Goal: Task Accomplishment & Management: Manage account settings

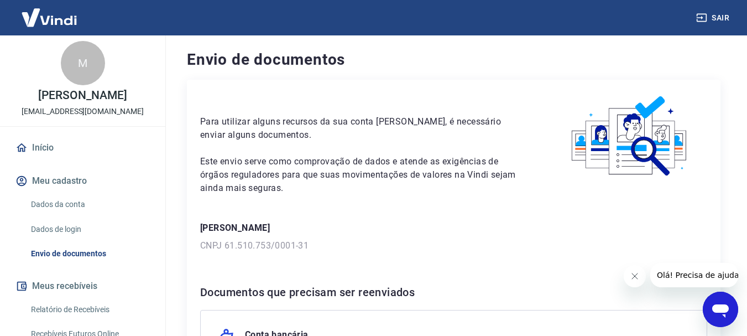
click at [66, 216] on link "Dados da conta" at bounding box center [90, 204] width 126 height 23
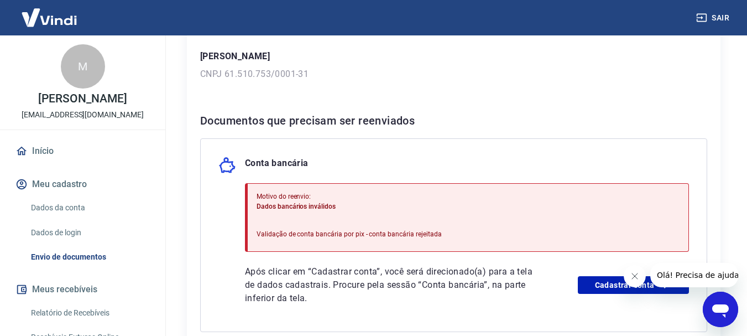
scroll to position [221, 0]
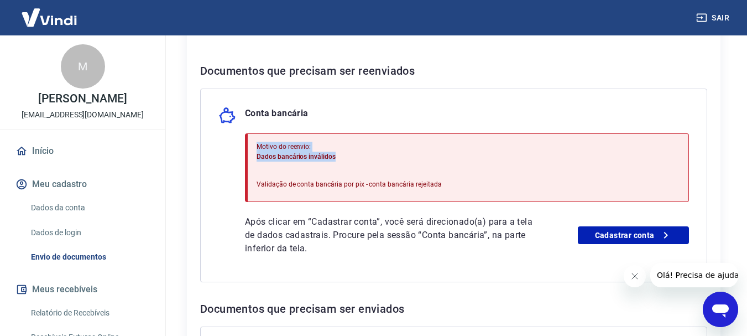
drag, startPoint x: 259, startPoint y: 149, endPoint x: 358, endPoint y: 159, distance: 98.9
click at [358, 159] on div "Motivo do reenvio: Dados bancários inválidos" at bounding box center [349, 152] width 185 height 20
click at [61, 219] on link "Dados da conta" at bounding box center [90, 207] width 126 height 23
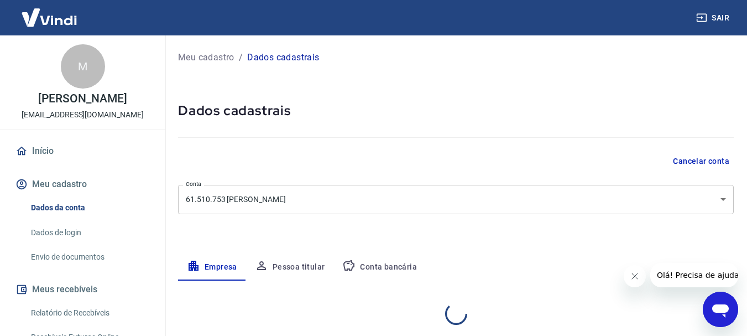
select select "GO"
select select "business"
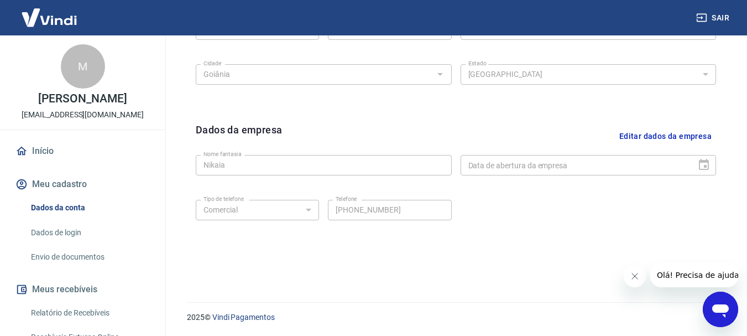
scroll to position [462, 0]
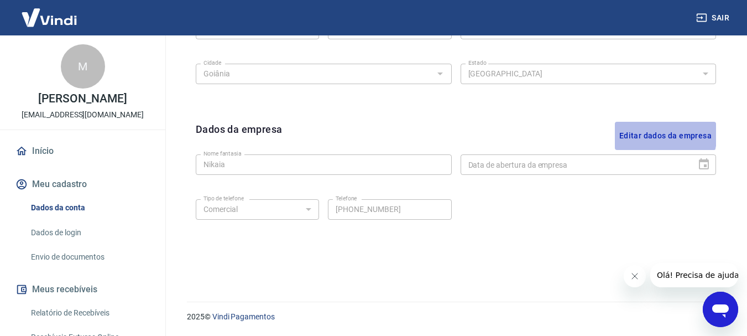
click at [640, 133] on button "Editar dados da empresa" at bounding box center [665, 136] width 101 height 28
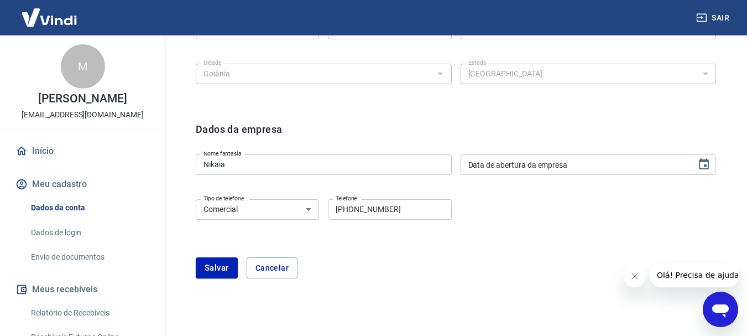
click at [544, 166] on div "Data de abertura da empresa Data de abertura da empresa" at bounding box center [589, 164] width 256 height 20
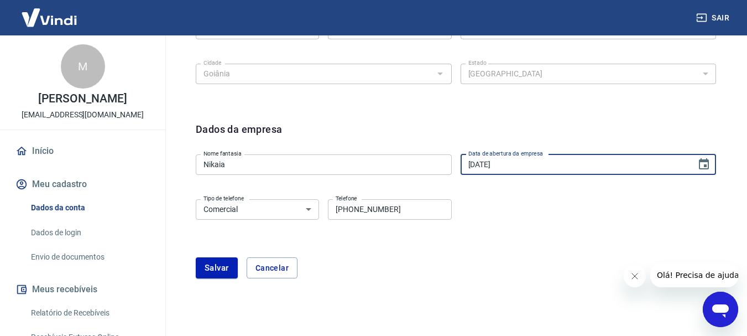
click at [507, 204] on div "Tipo de telefone Residencial Comercial Tipo de telefone Telefone (62) 99147-583…" at bounding box center [456, 217] width 521 height 45
click at [485, 159] on input "20/06/2025" at bounding box center [575, 164] width 228 height 20
click at [471, 165] on input "20/06/2025" at bounding box center [575, 164] width 228 height 20
type input "30/06/2025"
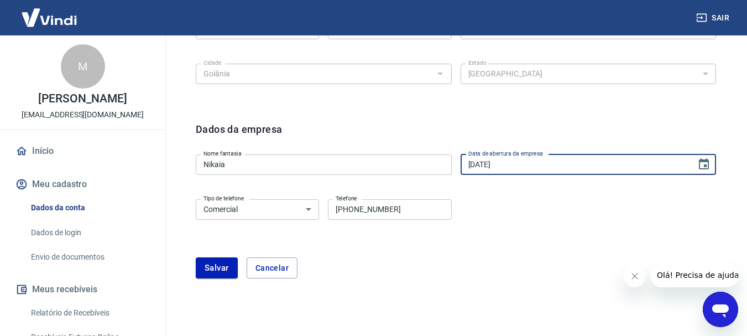
click at [521, 143] on div "Dados da empresa" at bounding box center [456, 136] width 521 height 28
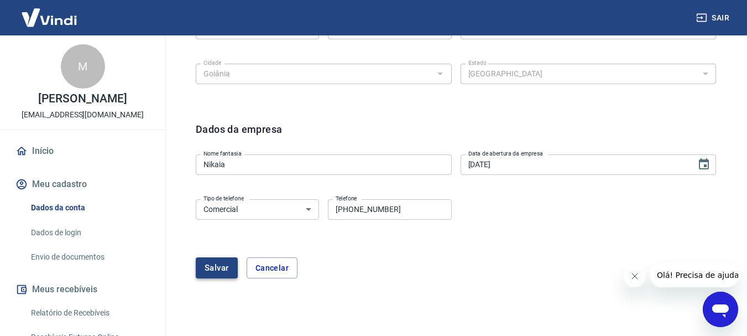
click at [225, 264] on button "Salvar" at bounding box center [217, 267] width 42 height 21
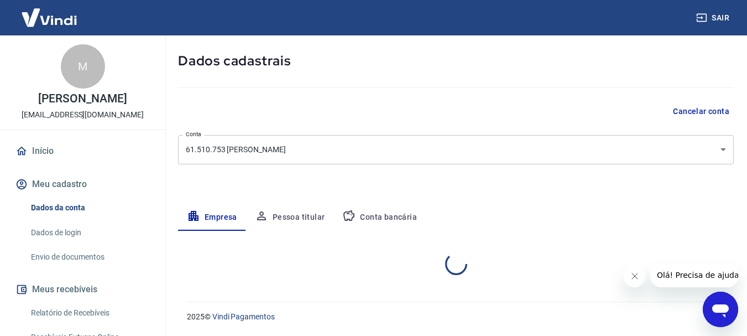
select select "GO"
select select "business"
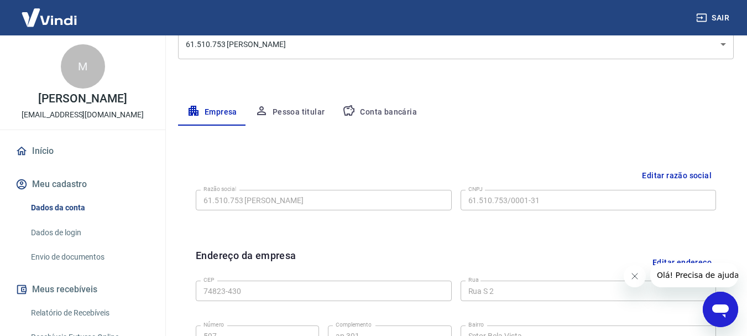
scroll to position [0, 0]
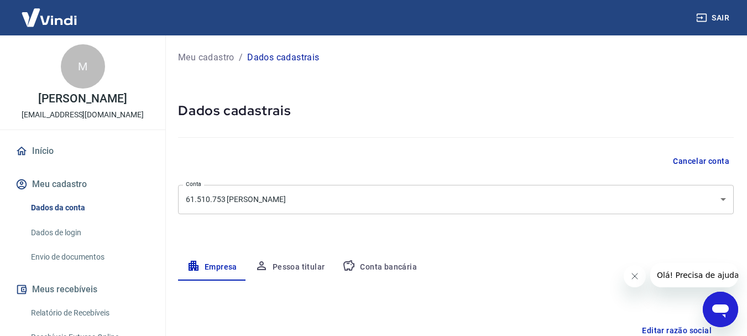
click at [304, 261] on button "Pessoa titular" at bounding box center [290, 267] width 88 height 27
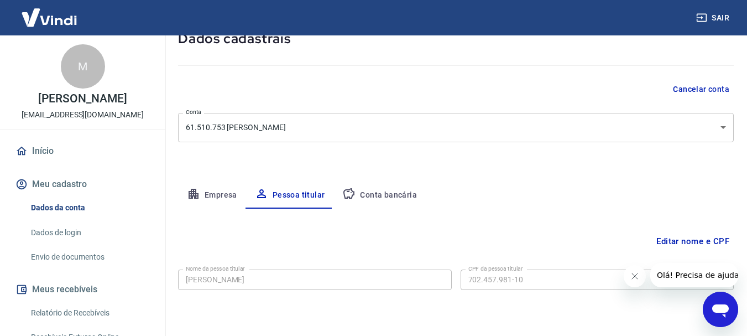
scroll to position [107, 0]
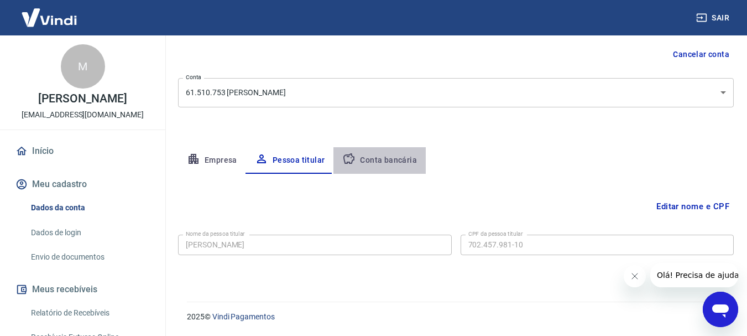
click at [381, 162] on button "Conta bancária" at bounding box center [380, 160] width 92 height 27
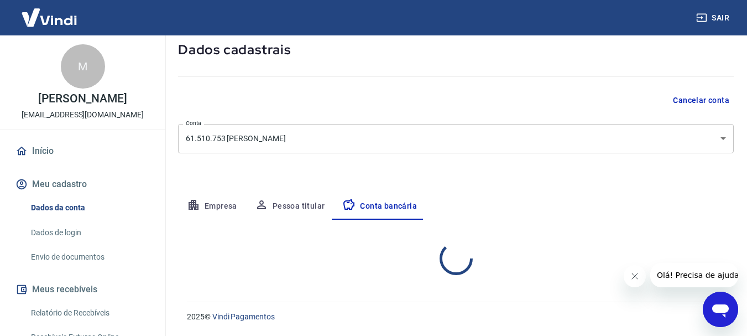
select select "1"
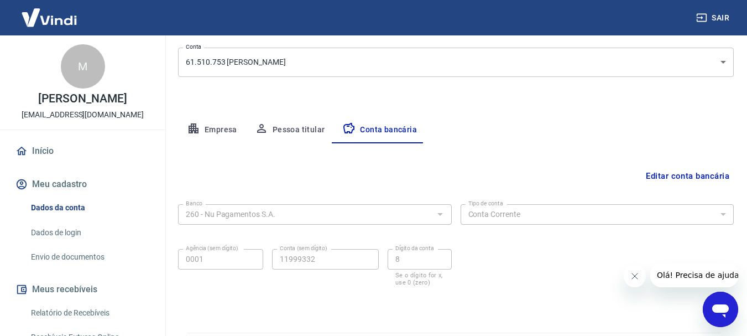
scroll to position [168, 0]
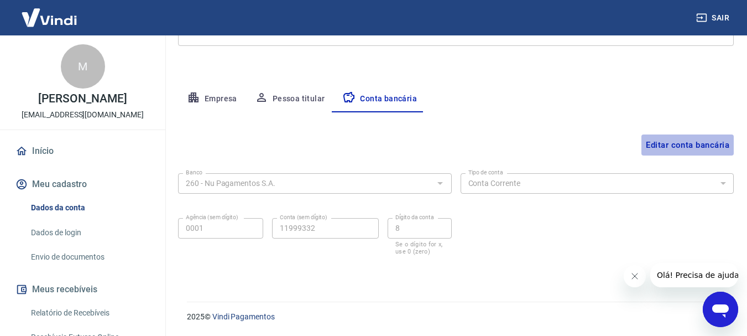
click at [676, 142] on button "Editar conta bancária" at bounding box center [688, 144] width 92 height 21
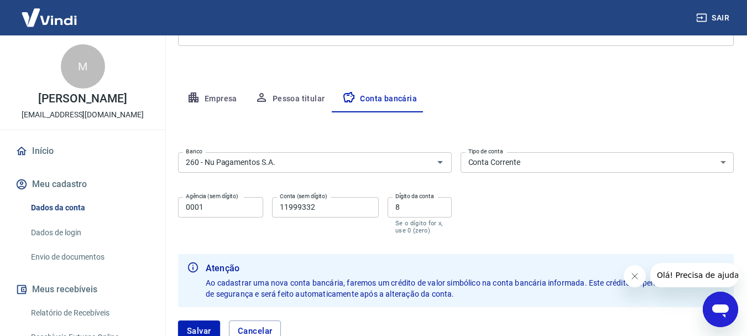
click at [630, 275] on icon "Fechar mensagem da empresa" at bounding box center [634, 276] width 9 height 9
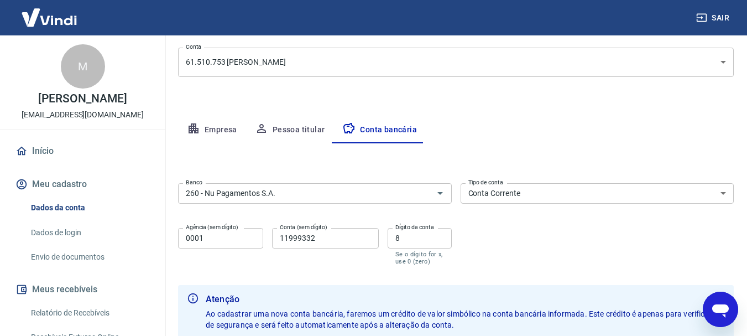
scroll to position [193, 0]
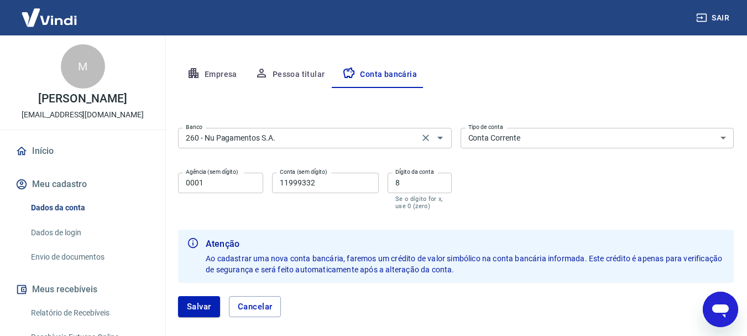
click at [389, 138] on input "260 - Nu Pagamentos S.A." at bounding box center [298, 138] width 235 height 14
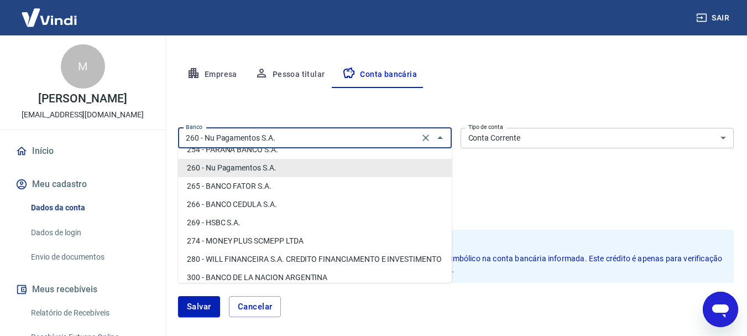
scroll to position [905, 0]
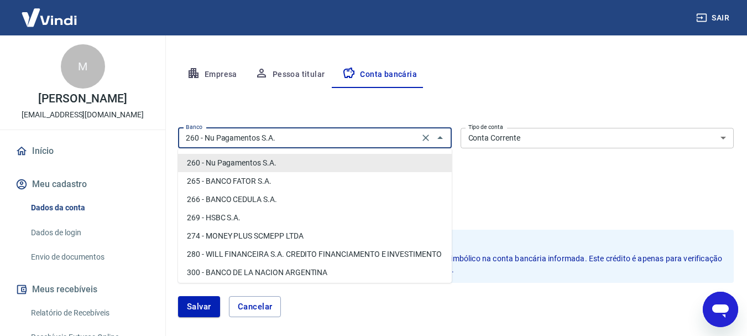
click at [260, 167] on li "260 - Nu Pagamentos S.A." at bounding box center [315, 163] width 274 height 18
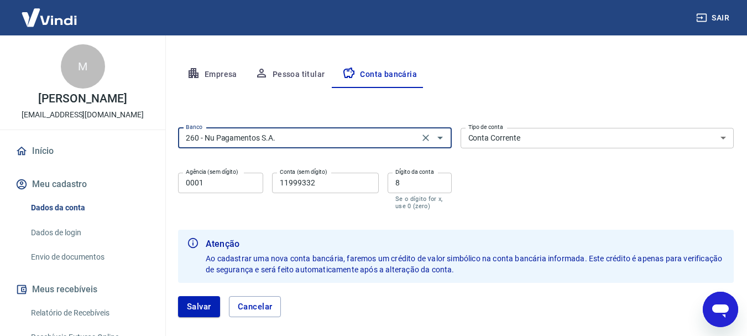
click at [251, 180] on input "0001" at bounding box center [220, 183] width 85 height 20
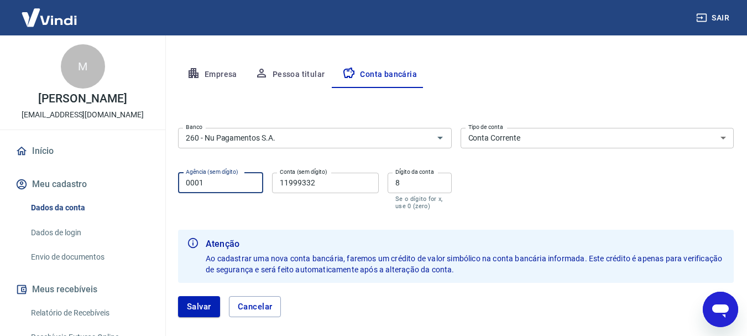
click at [350, 176] on input "11999332" at bounding box center [325, 183] width 107 height 20
type input "7019029"
click at [428, 182] on input "8" at bounding box center [420, 183] width 64 height 20
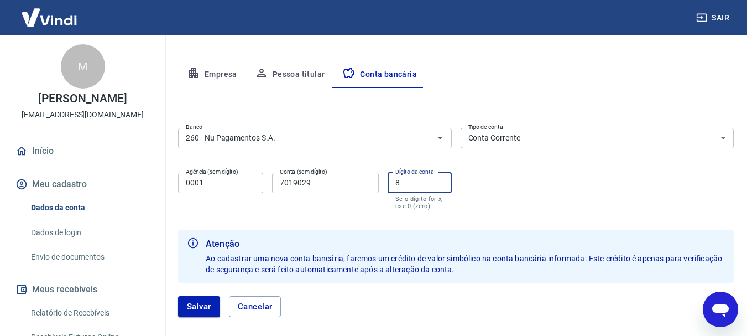
click at [428, 182] on input "8" at bounding box center [420, 183] width 64 height 20
type input "6"
click at [202, 308] on button "Salvar" at bounding box center [199, 306] width 42 height 21
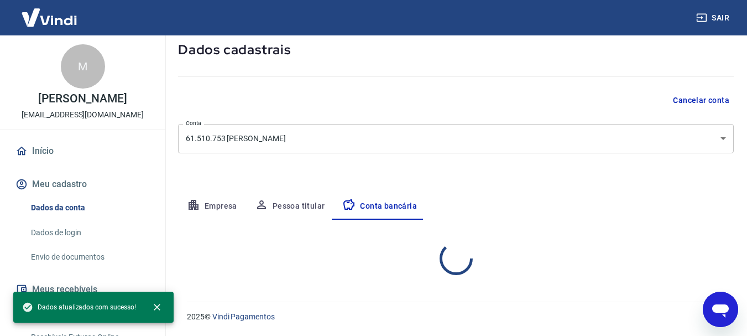
select select "1"
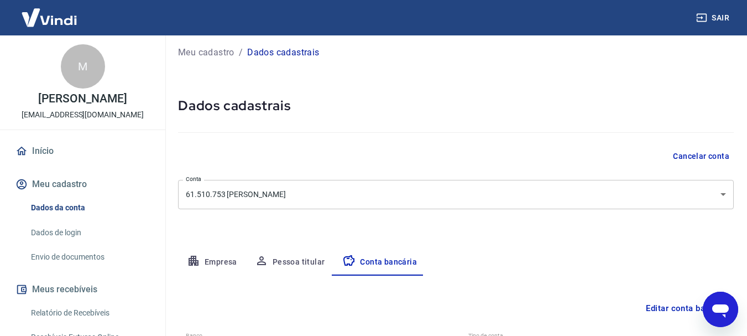
scroll to position [0, 0]
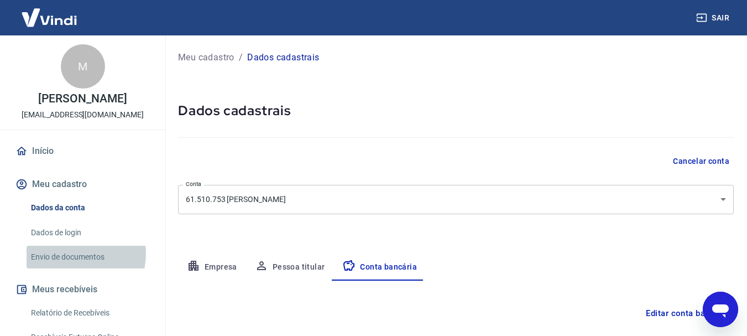
click at [70, 265] on link "Envio de documentos" at bounding box center [90, 257] width 126 height 23
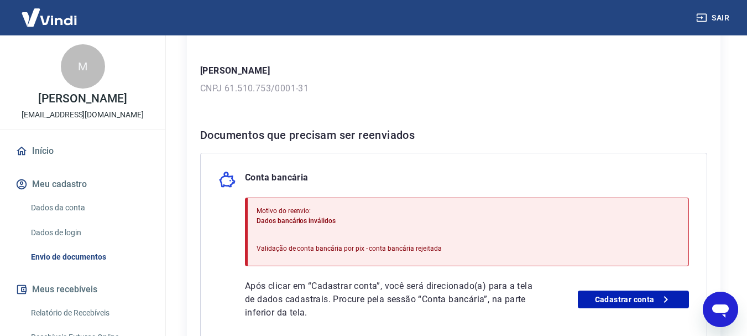
scroll to position [221, 0]
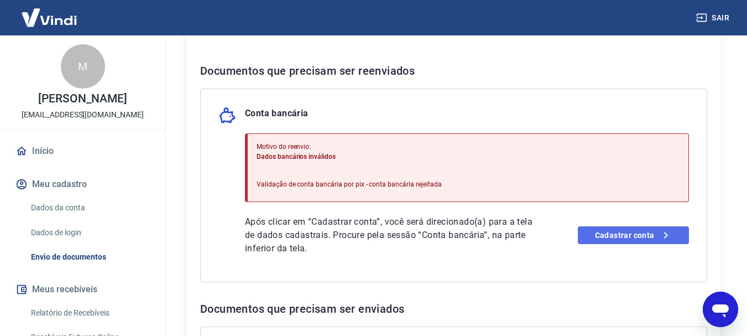
click at [600, 235] on link "Cadastrar conta" at bounding box center [633, 235] width 111 height 18
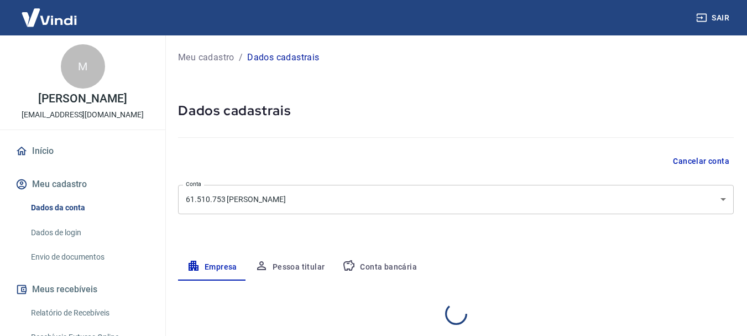
select select "GO"
select select "business"
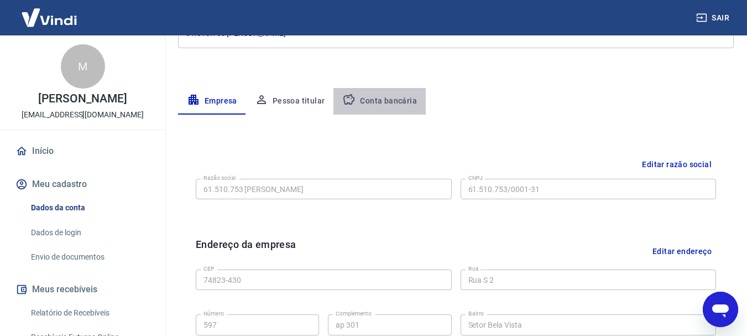
click at [384, 95] on button "Conta bancária" at bounding box center [380, 101] width 92 height 27
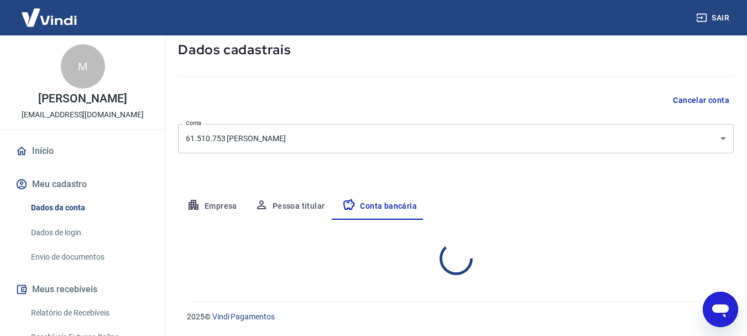
select select "1"
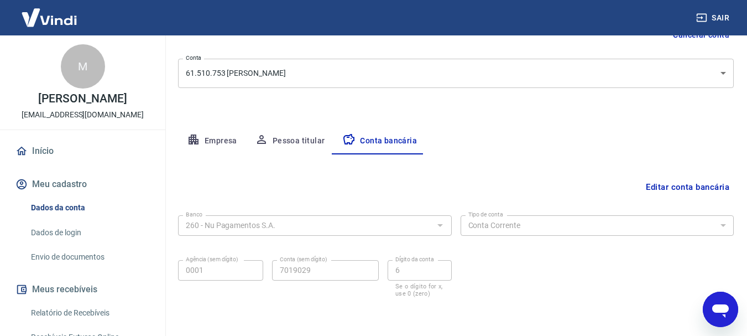
scroll to position [113, 0]
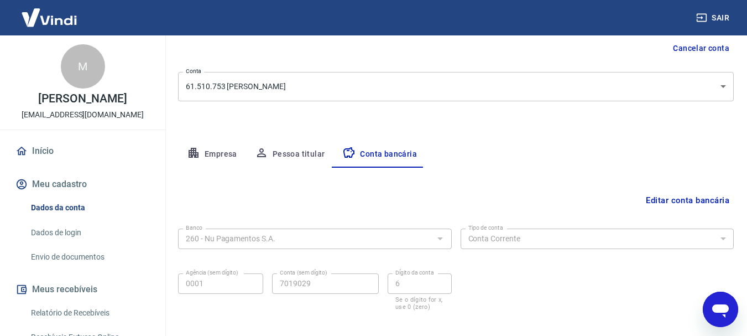
click at [68, 268] on link "Envio de documentos" at bounding box center [90, 257] width 126 height 23
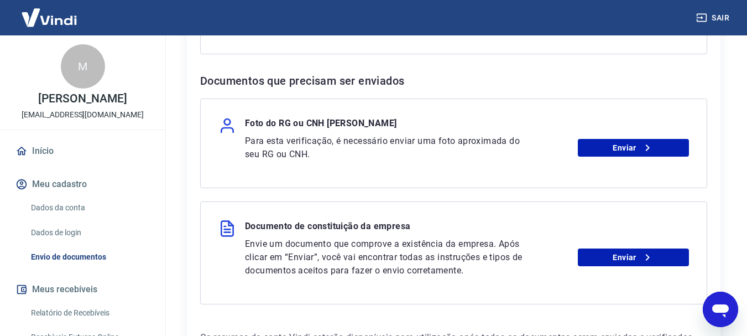
scroll to position [476, 0]
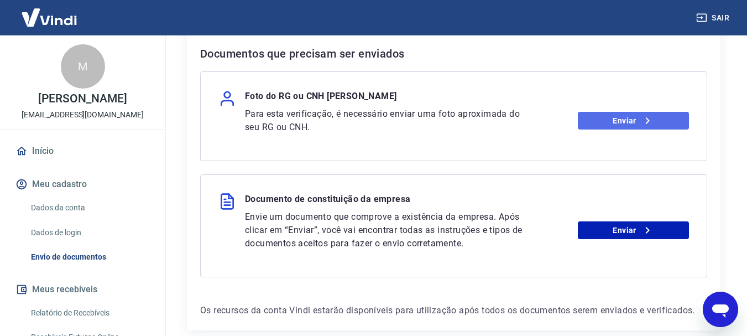
click at [622, 123] on link "Enviar" at bounding box center [633, 121] width 111 height 18
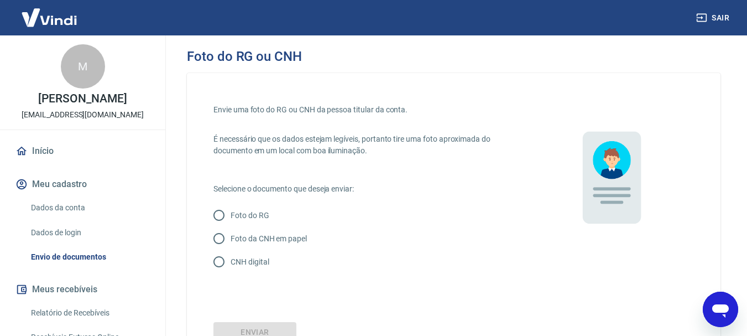
drag, startPoint x: 222, startPoint y: 261, endPoint x: 272, endPoint y: 278, distance: 52.5
click at [222, 261] on input "CNH digital" at bounding box center [218, 261] width 23 height 23
radio input "true"
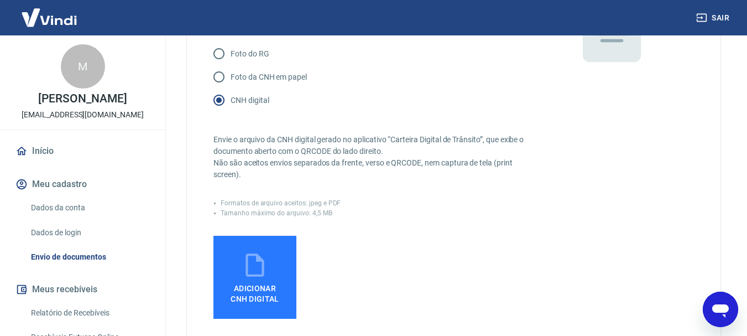
scroll to position [166, 0]
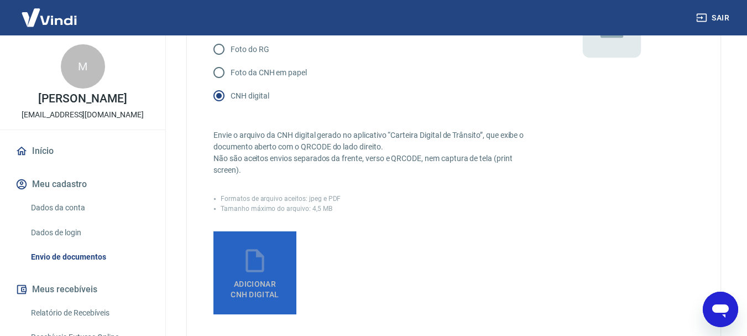
click at [278, 267] on label "Adicionar CNH Digital" at bounding box center [255, 272] width 83 height 83
click at [0, 0] on input "Adicionar CNH Digital" at bounding box center [0, 0] width 0 height 0
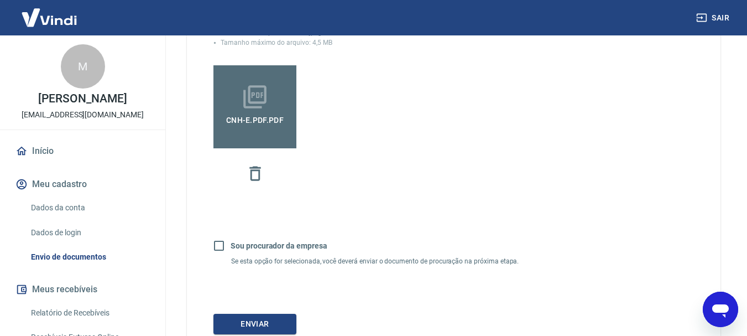
scroll to position [387, 0]
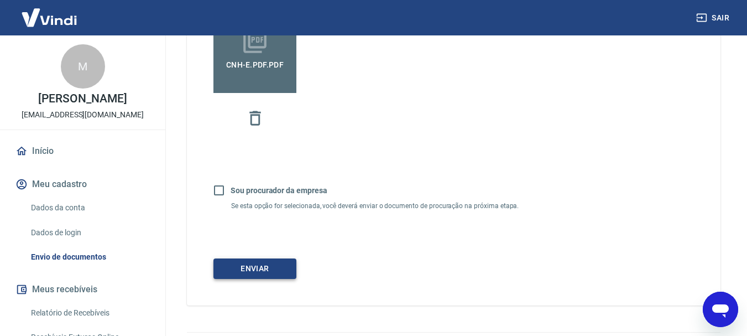
click at [277, 262] on button "Enviar" at bounding box center [255, 268] width 83 height 20
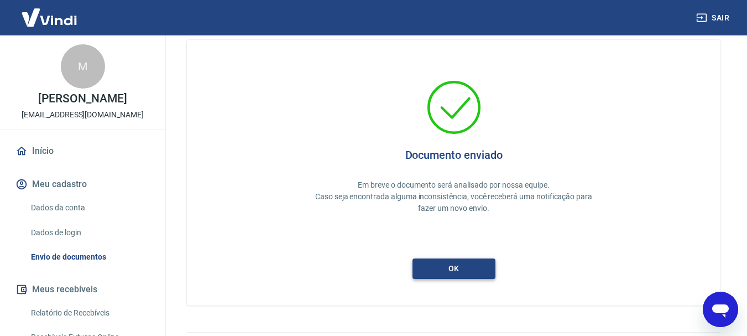
click at [467, 267] on button "ok" at bounding box center [454, 268] width 83 height 20
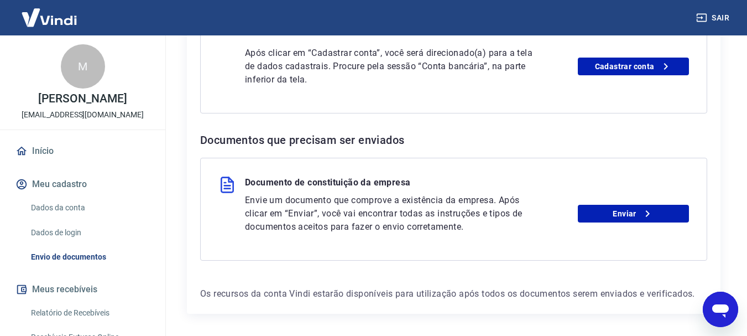
scroll to position [373, 0]
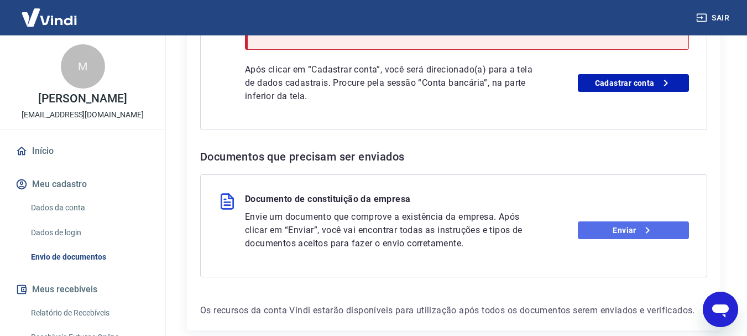
click at [618, 231] on link "Enviar" at bounding box center [633, 230] width 111 height 18
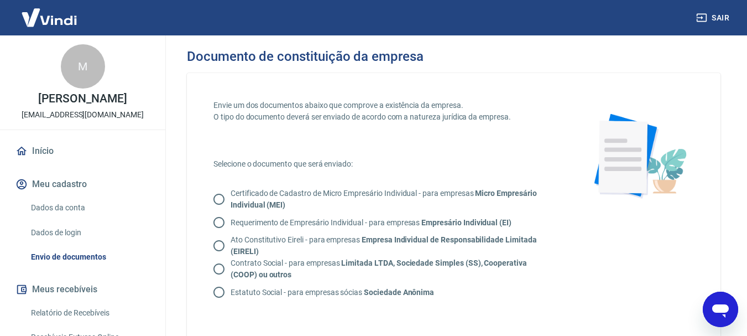
scroll to position [55, 0]
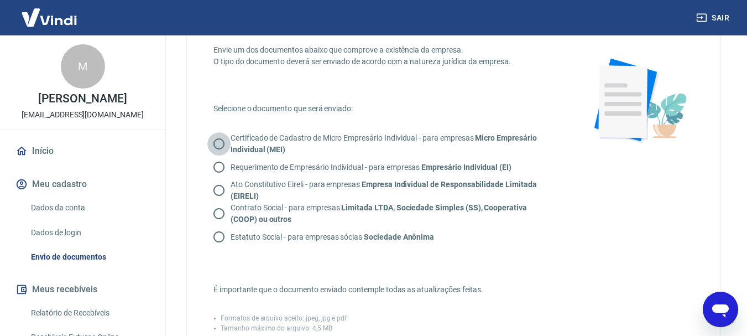
click at [222, 142] on input "Certificado de Cadastro de Micro Empresário Individual - para empresas Micro Em…" at bounding box center [218, 143] width 23 height 23
radio input "true"
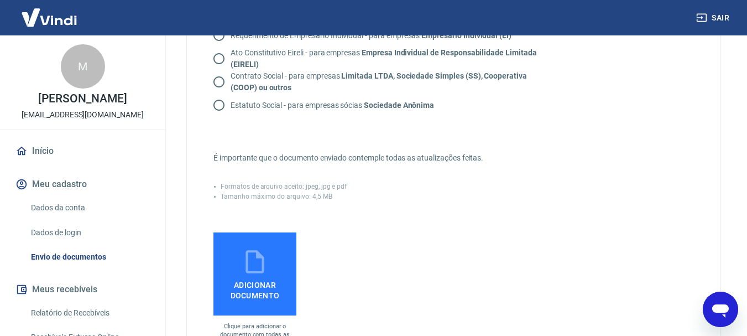
scroll to position [221, 0]
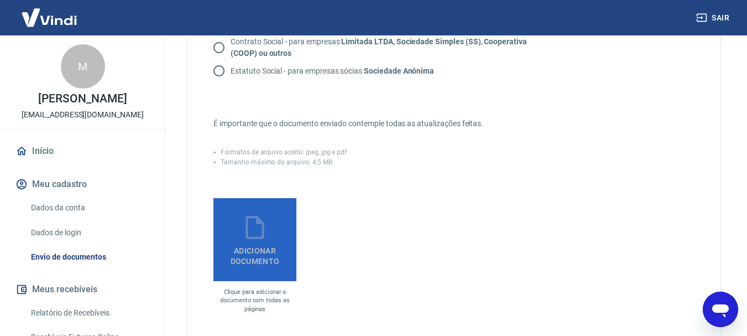
click at [264, 220] on icon at bounding box center [255, 228] width 28 height 28
click at [0, 0] on input "Adicionar documento" at bounding box center [0, 0] width 0 height 0
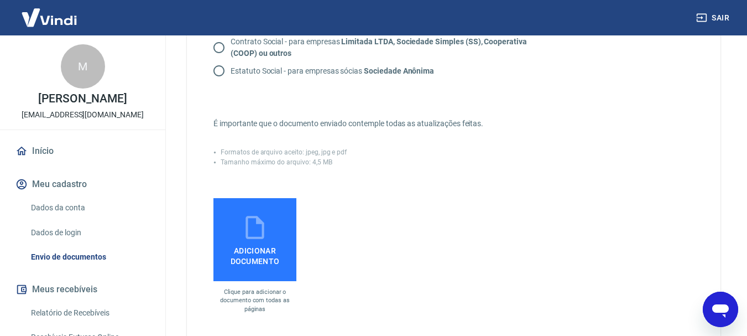
click at [288, 236] on label "Adicionar documento" at bounding box center [255, 239] width 83 height 83
click at [0, 0] on input "Adicionar documento" at bounding box center [0, 0] width 0 height 0
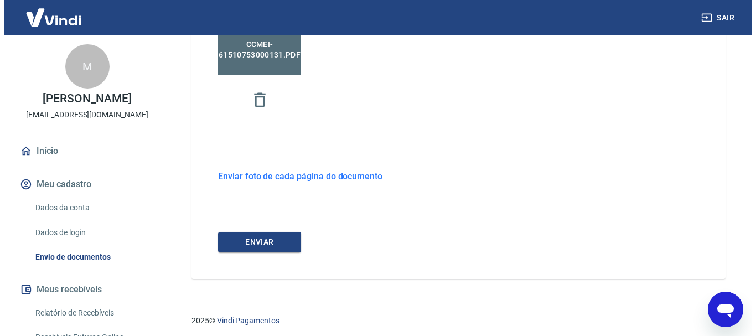
scroll to position [431, 0]
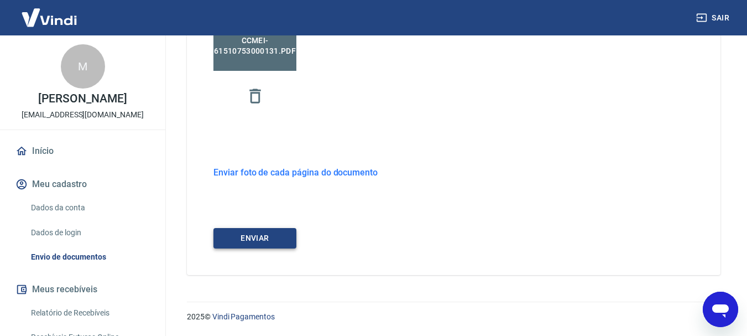
click at [280, 233] on button "ENVIAR" at bounding box center [255, 238] width 83 height 20
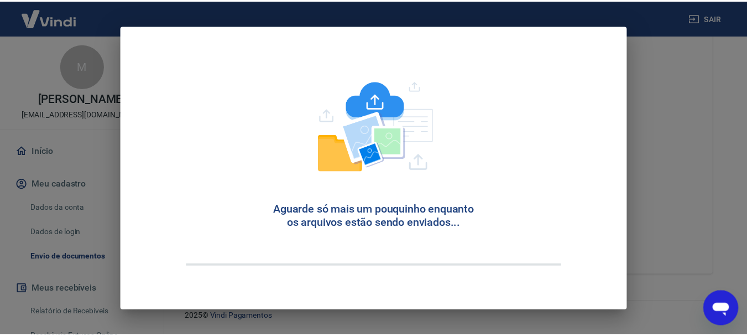
scroll to position [48, 0]
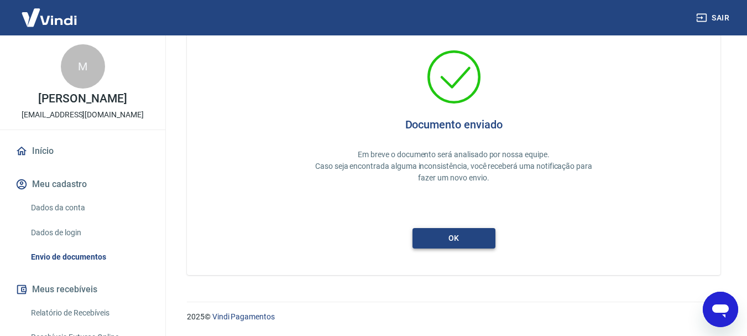
click at [474, 237] on button "ok" at bounding box center [454, 238] width 83 height 20
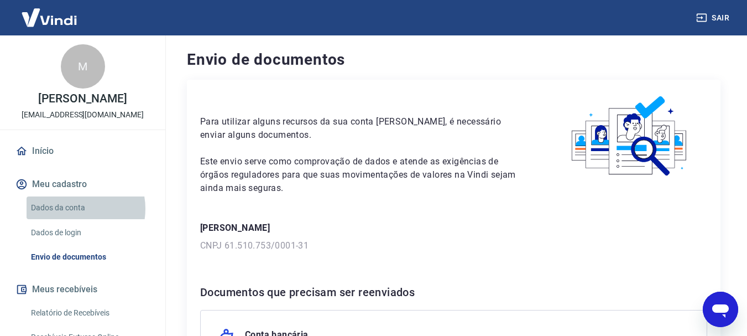
click at [73, 219] on link "Dados da conta" at bounding box center [90, 207] width 126 height 23
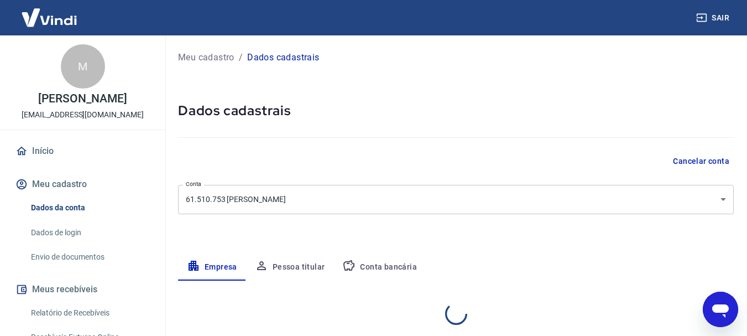
select select "GO"
select select "business"
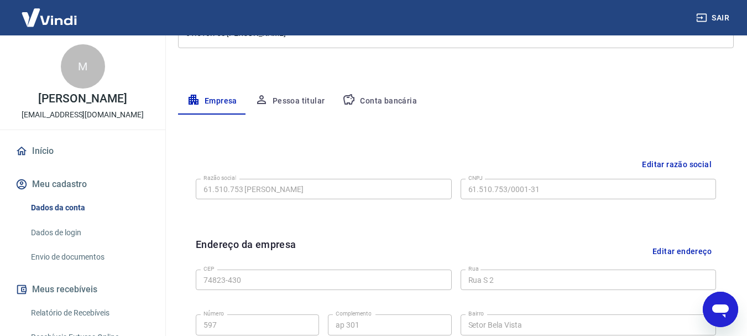
click at [389, 97] on button "Conta bancária" at bounding box center [380, 101] width 92 height 27
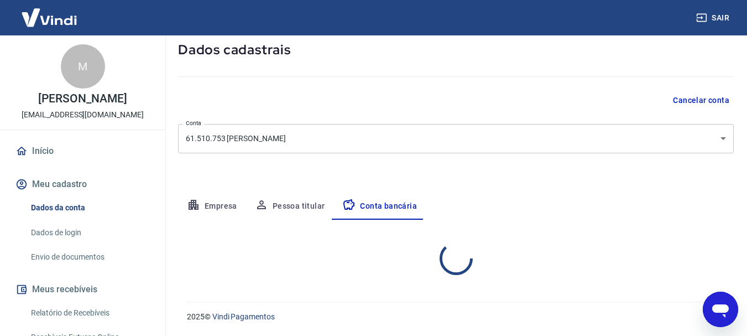
select select "1"
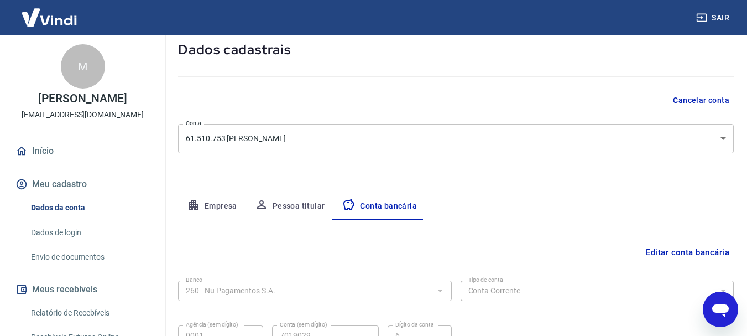
scroll to position [168, 0]
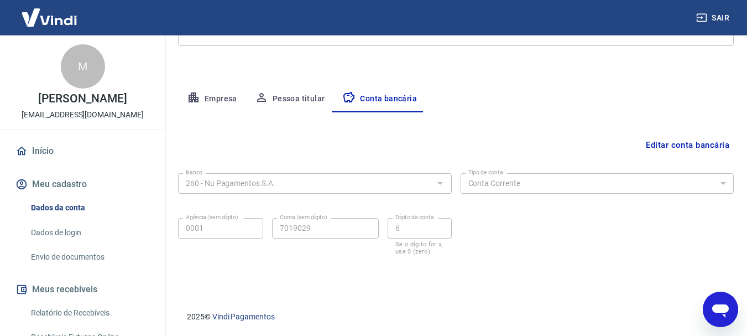
click at [53, 18] on img at bounding box center [49, 18] width 72 height 34
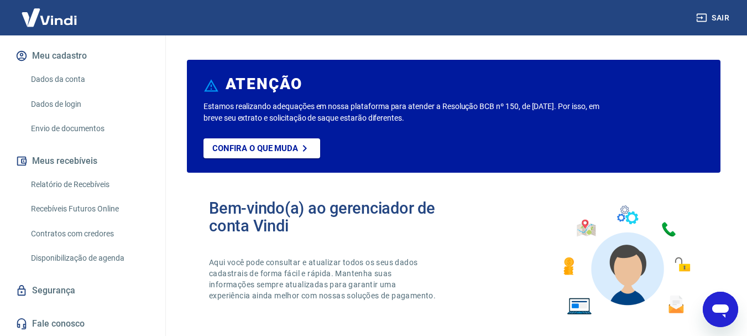
scroll to position [140, 0]
click at [81, 157] on button "Meus recebíveis" at bounding box center [82, 161] width 139 height 24
click at [87, 163] on button "Meus recebíveis" at bounding box center [82, 161] width 139 height 24
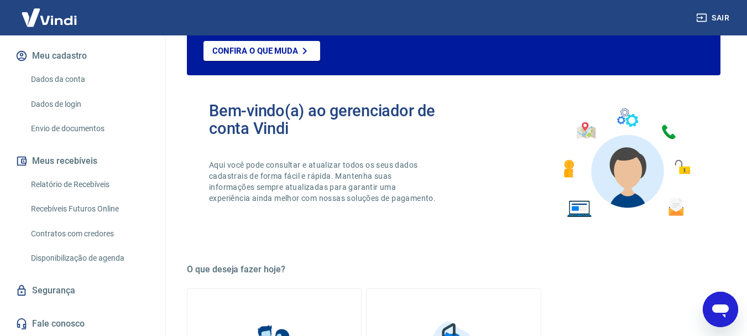
scroll to position [0, 0]
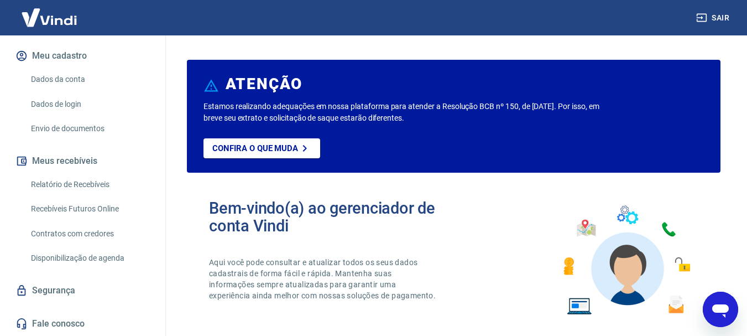
click at [69, 178] on link "Relatório de Recebíveis" at bounding box center [90, 184] width 126 height 23
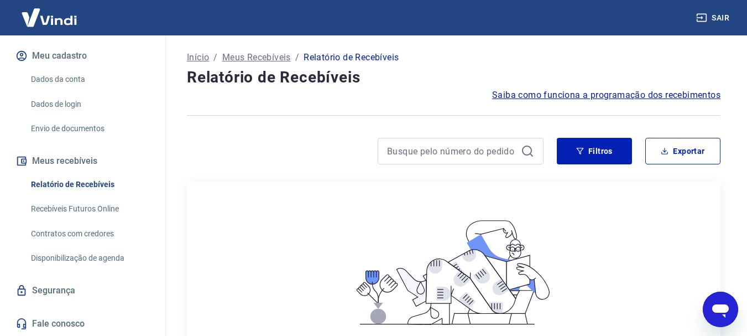
click at [52, 23] on img at bounding box center [49, 18] width 72 height 34
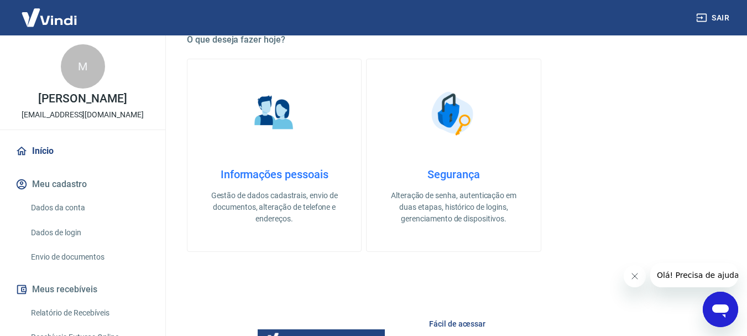
scroll to position [332, 0]
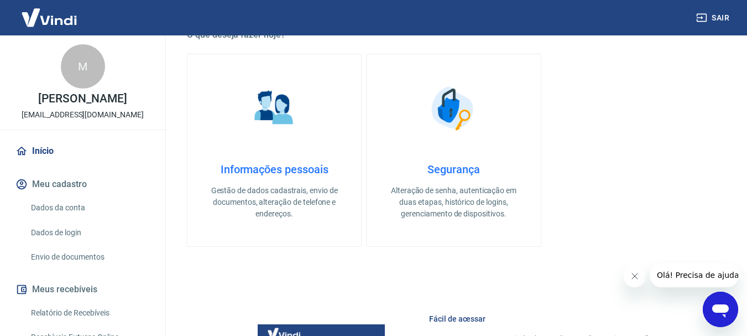
click at [297, 163] on h4 "Informações pessoais" at bounding box center [274, 169] width 138 height 13
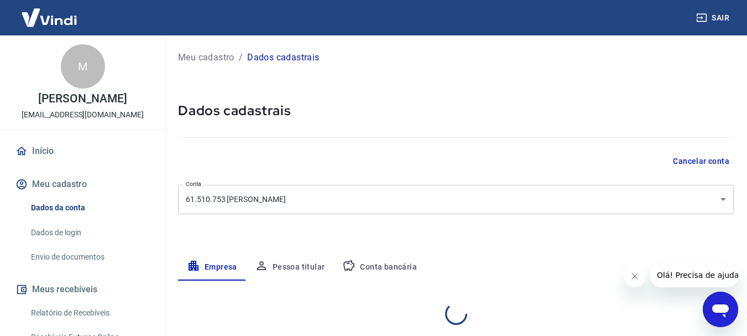
select select "GO"
select select "business"
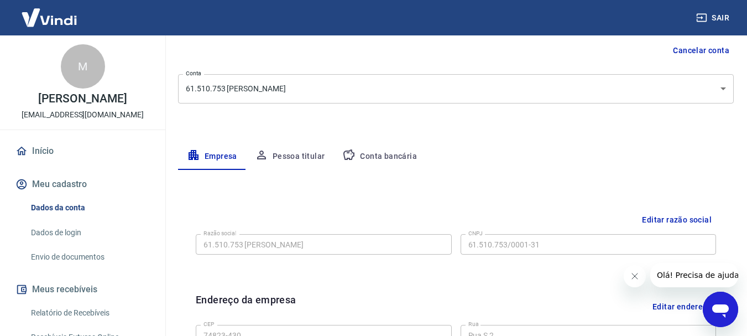
click at [383, 159] on button "Conta bancária" at bounding box center [380, 156] width 92 height 27
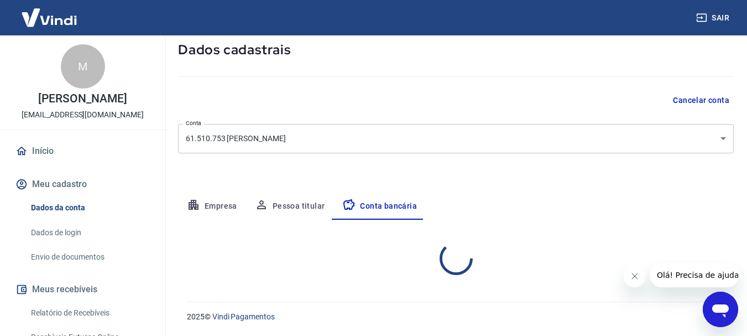
select select "1"
